Goal: Navigation & Orientation: Find specific page/section

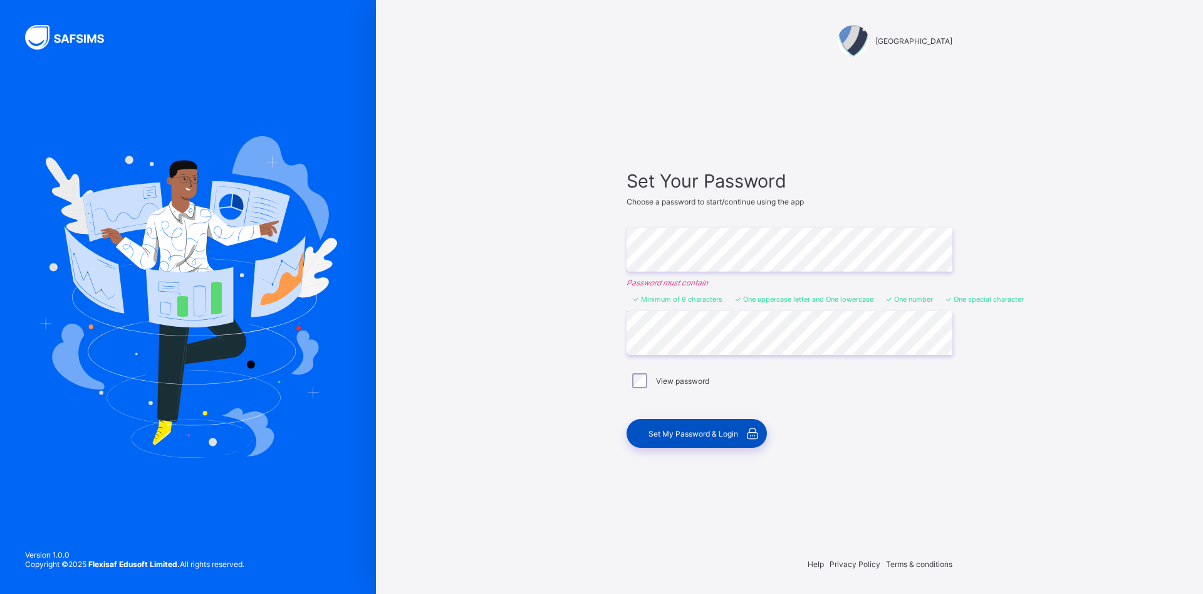
click at [688, 430] on span "Set My Password & Login" at bounding box center [694, 433] width 90 height 9
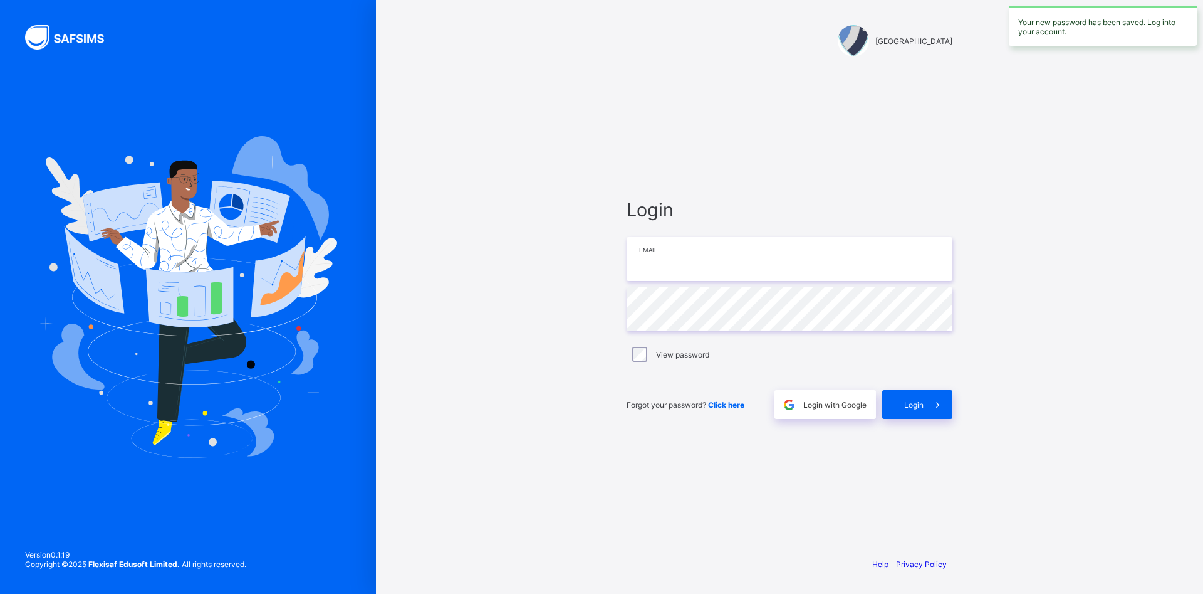
click at [818, 269] on input "email" at bounding box center [790, 259] width 326 height 44
type input "**********"
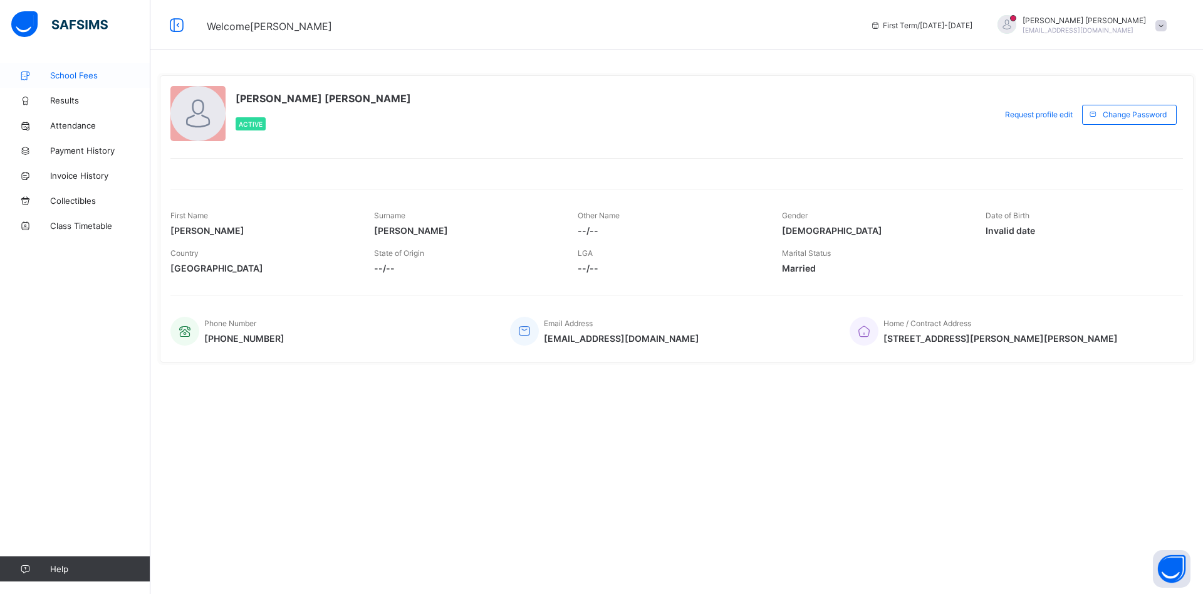
click at [84, 75] on span "School Fees" at bounding box center [100, 75] width 100 height 10
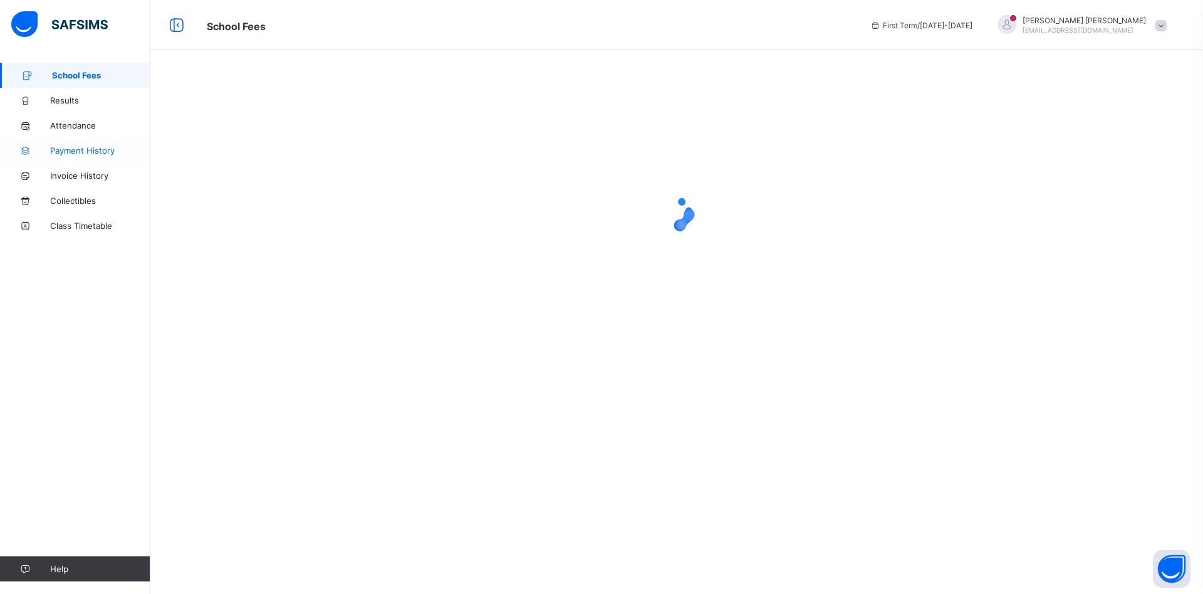
click at [78, 148] on span "Payment History" at bounding box center [100, 150] width 100 height 10
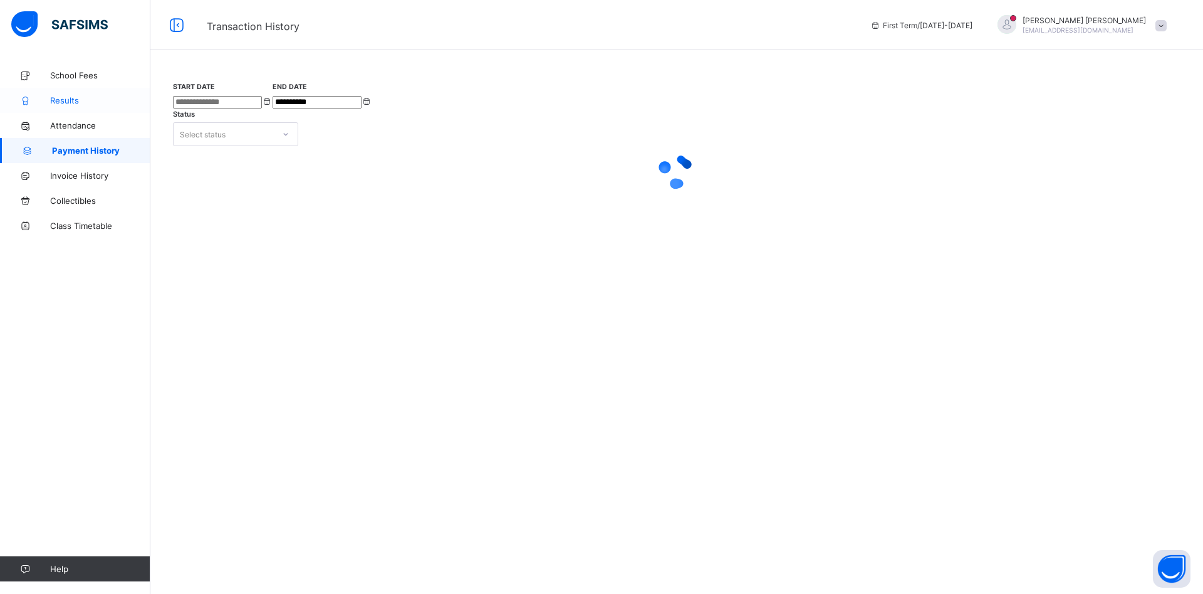
click at [63, 100] on span "Results" at bounding box center [100, 100] width 100 height 10
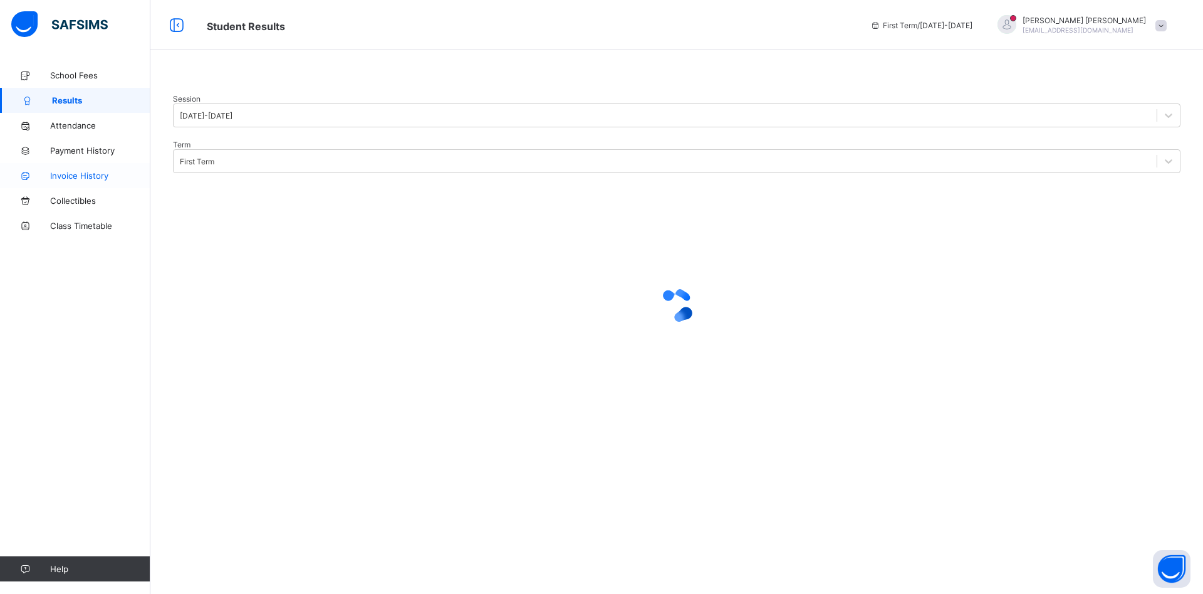
click at [70, 174] on span "Invoice History" at bounding box center [100, 175] width 100 height 10
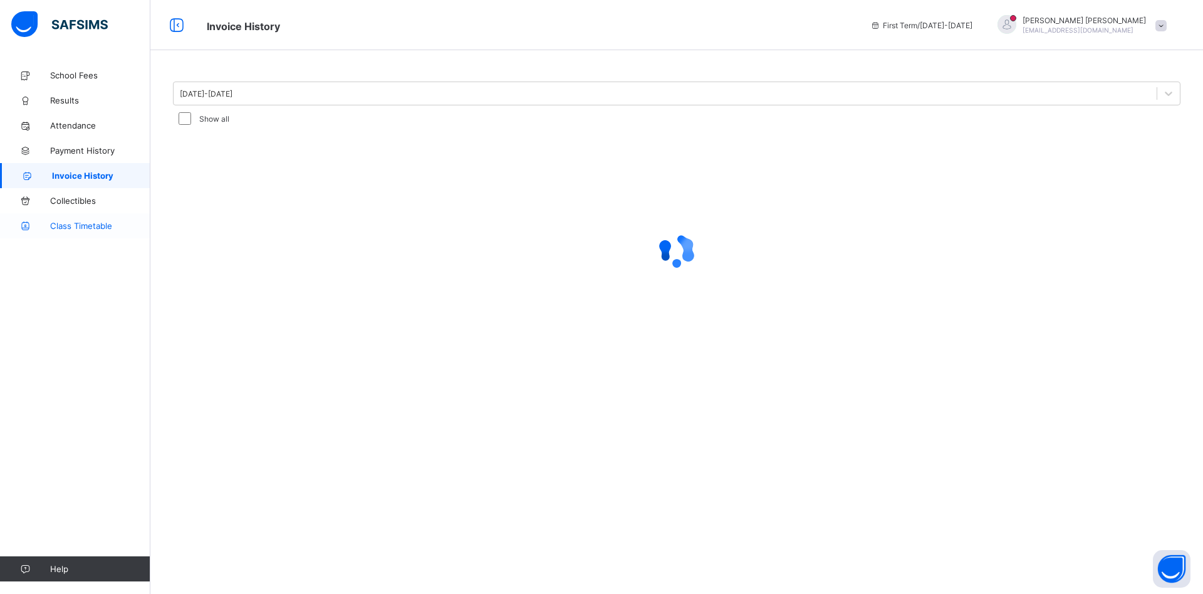
click at [69, 227] on span "Class Timetable" at bounding box center [100, 226] width 100 height 10
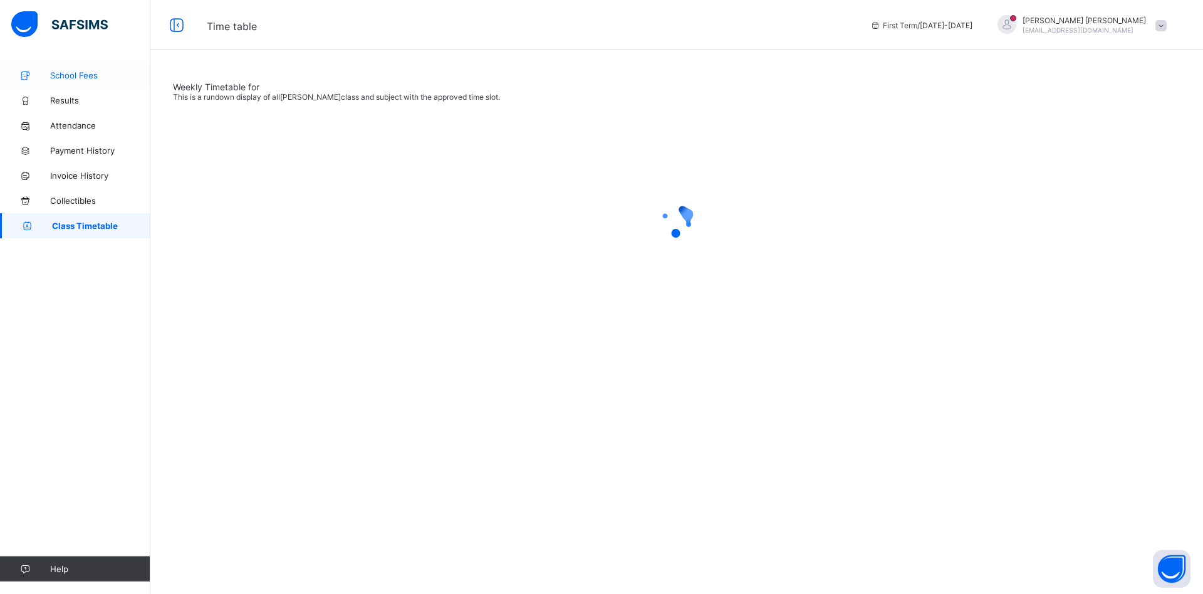
click at [68, 77] on span "School Fees" at bounding box center [100, 75] width 100 height 10
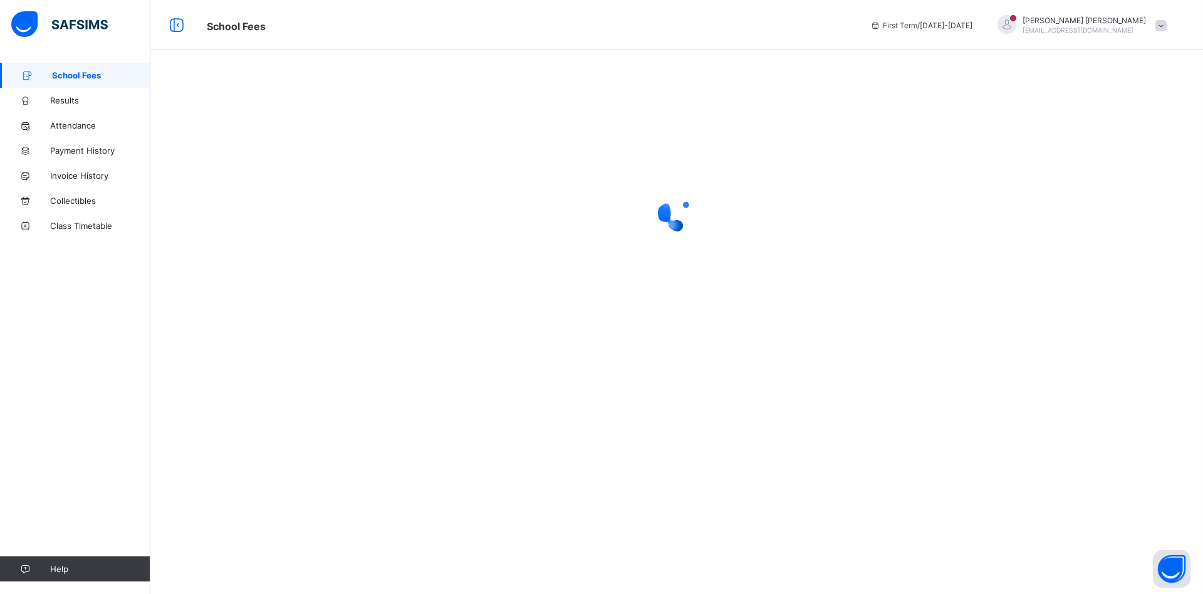
click at [1163, 25] on span at bounding box center [1161, 25] width 11 height 11
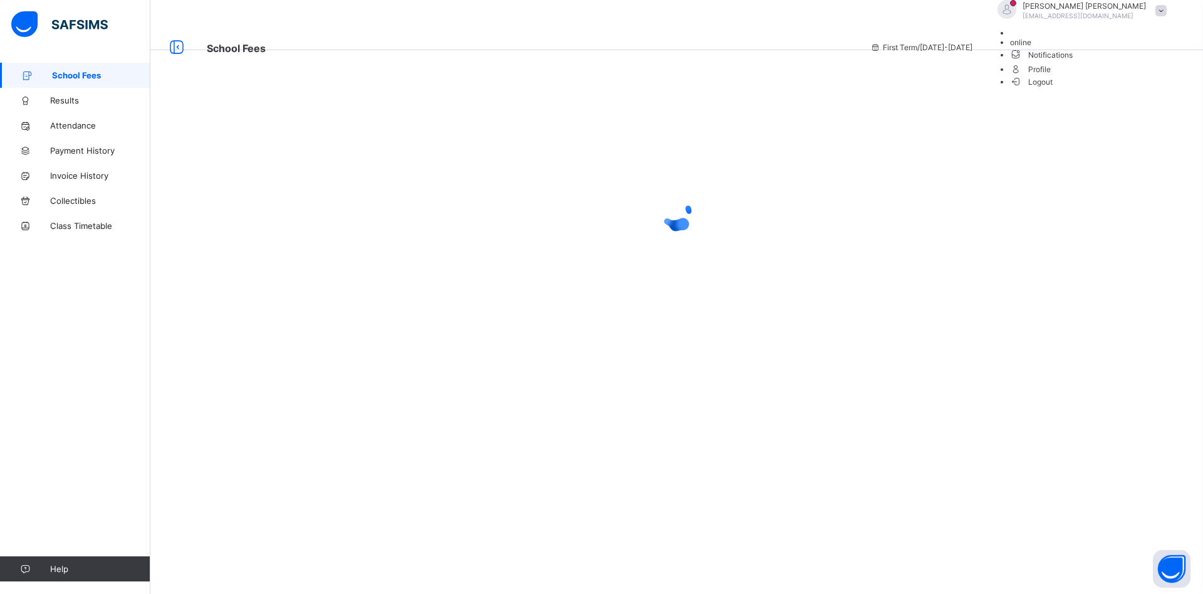
click at [1054, 88] on span "Logout" at bounding box center [1031, 81] width 43 height 13
